Goal: Task Accomplishment & Management: Check status

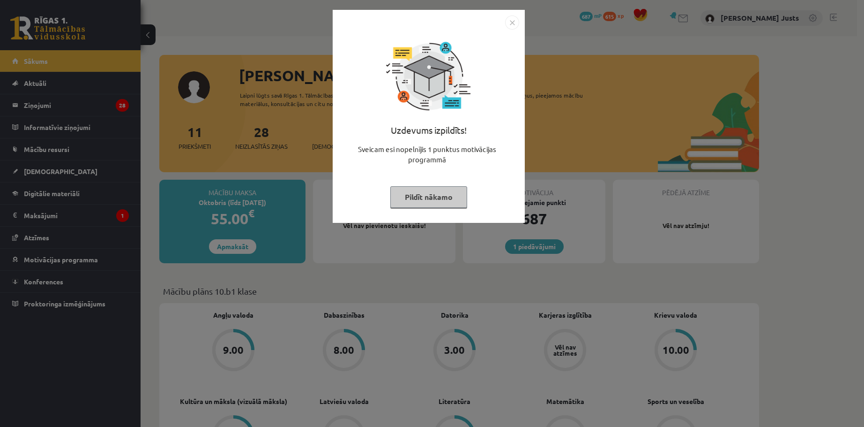
click at [511, 27] on img "Close" at bounding box center [512, 22] width 14 height 14
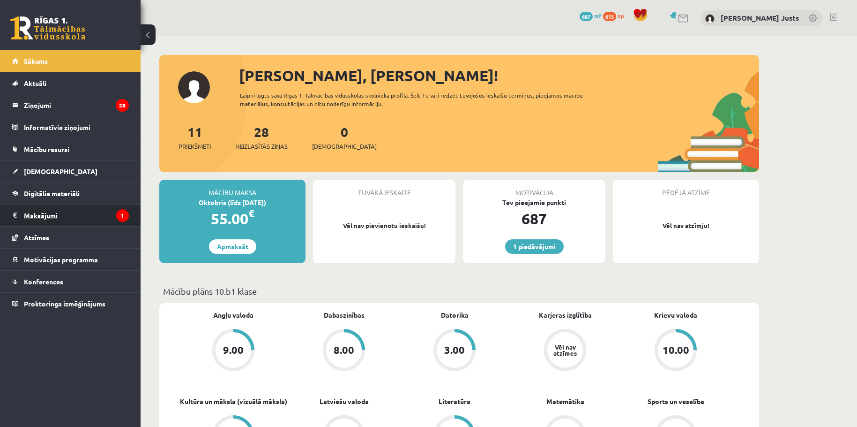
click at [34, 218] on legend "Maksājumi 1" at bounding box center [76, 215] width 105 height 22
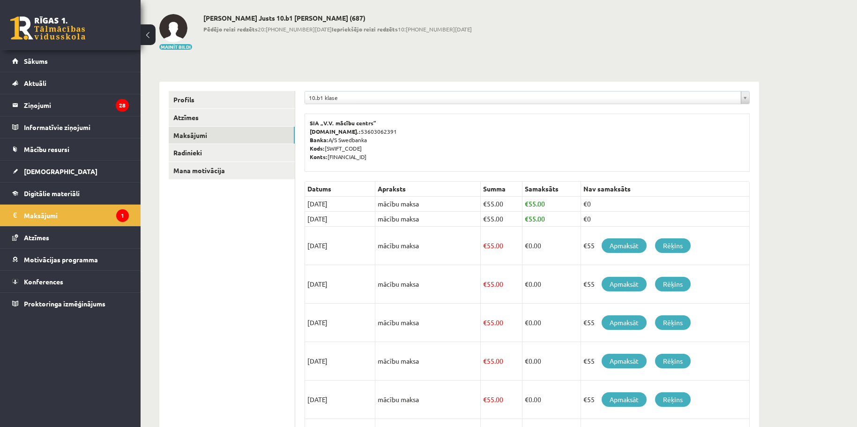
scroll to position [47, 0]
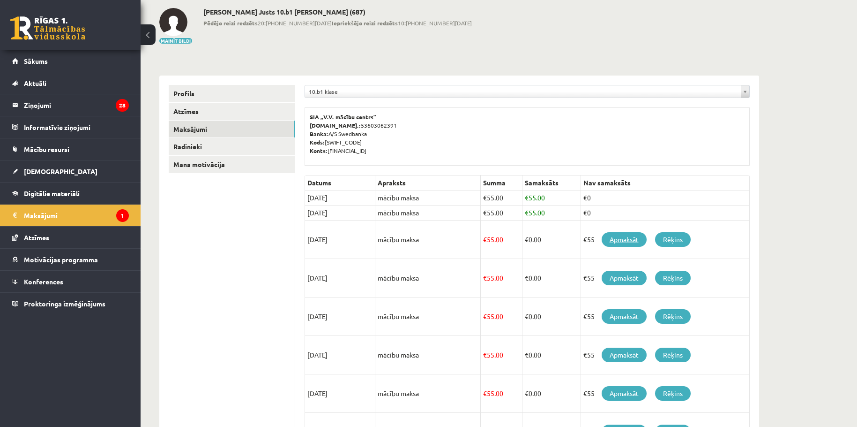
click at [616, 240] on link "Apmaksāt" at bounding box center [624, 239] width 45 height 15
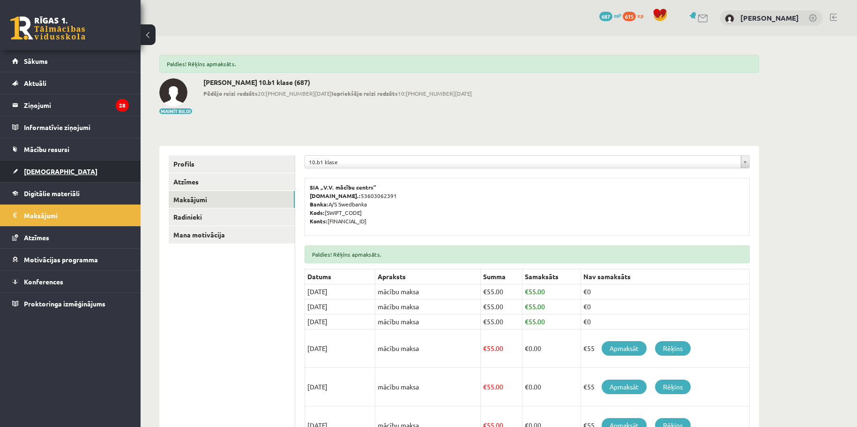
click at [50, 174] on span "[DEMOGRAPHIC_DATA]" at bounding box center [61, 171] width 74 height 8
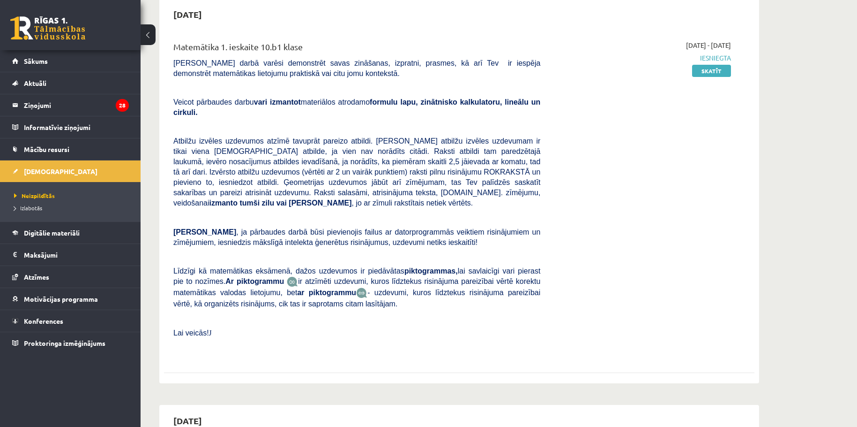
scroll to position [47, 0]
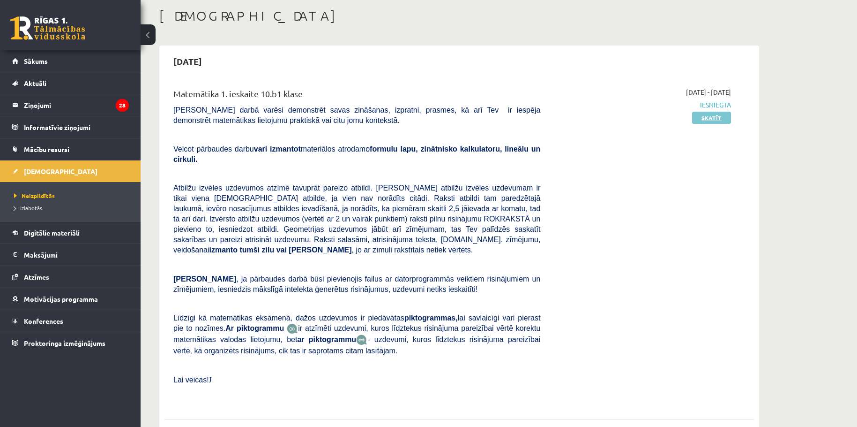
click at [701, 120] on link "Skatīt" at bounding box center [711, 118] width 39 height 12
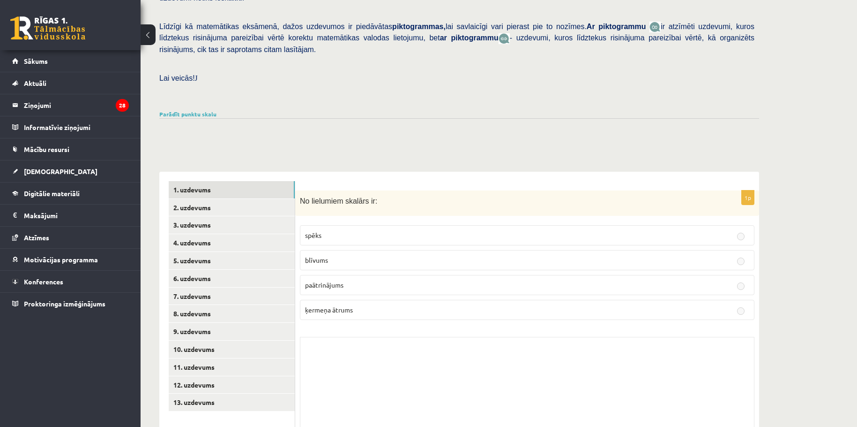
scroll to position [231, 0]
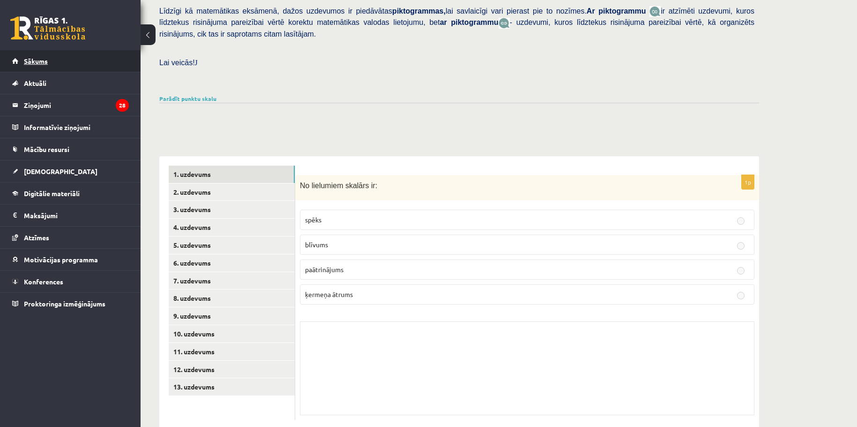
click at [30, 65] on link "Sākums" at bounding box center [70, 61] width 117 height 22
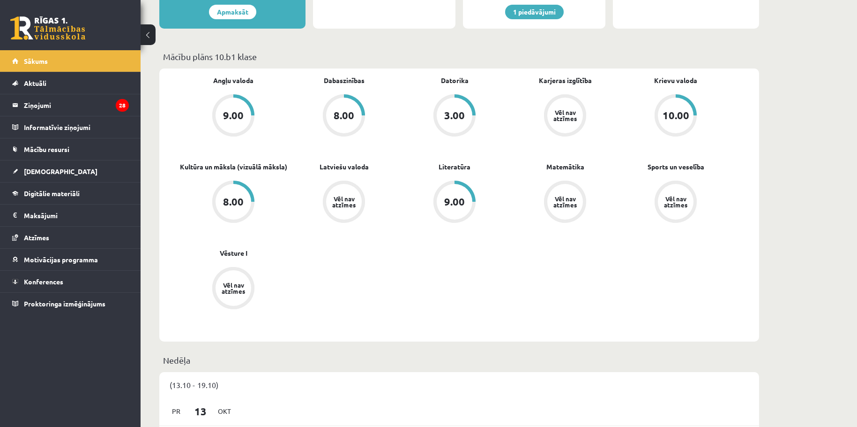
scroll to position [188, 0]
